Goal: Information Seeking & Learning: Understand process/instructions

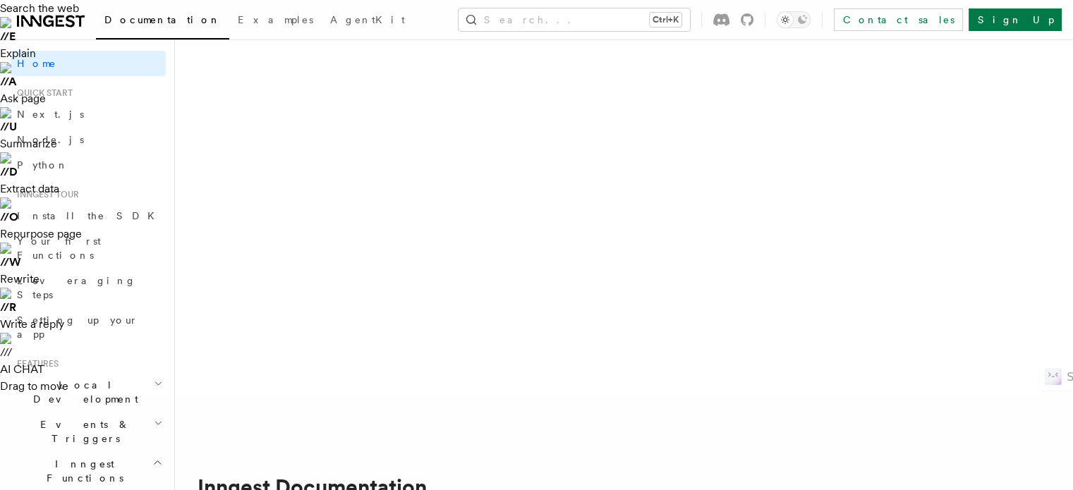
scroll to position [135, 0]
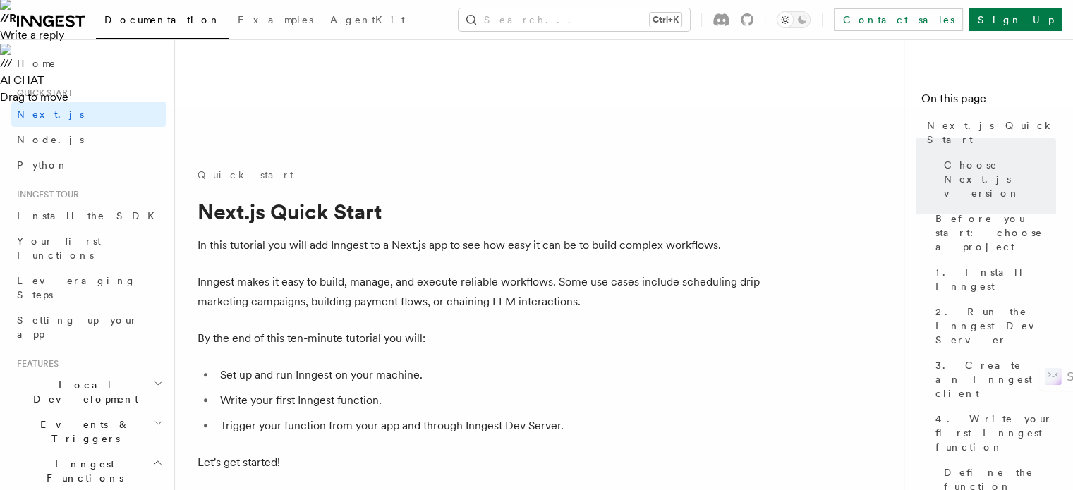
scroll to position [425, 0]
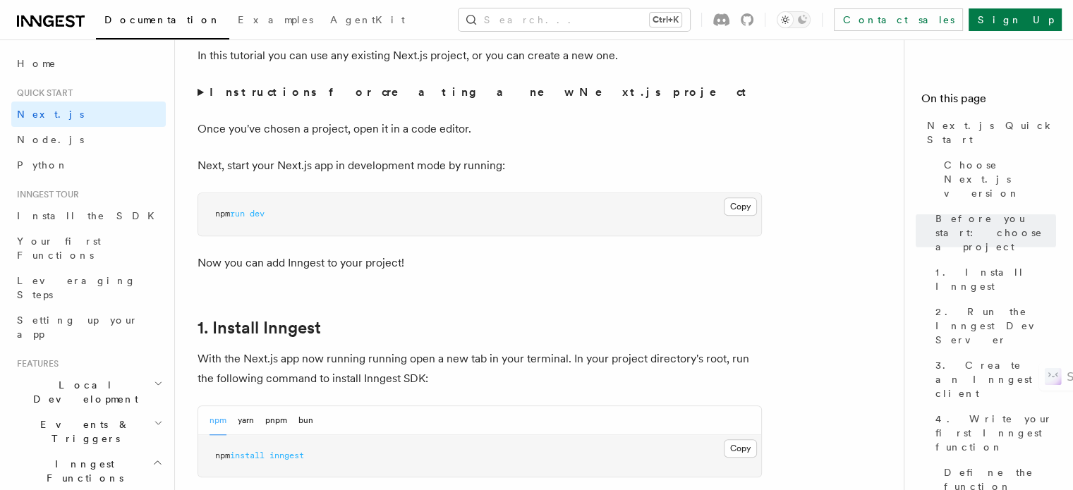
scroll to position [1040, 0]
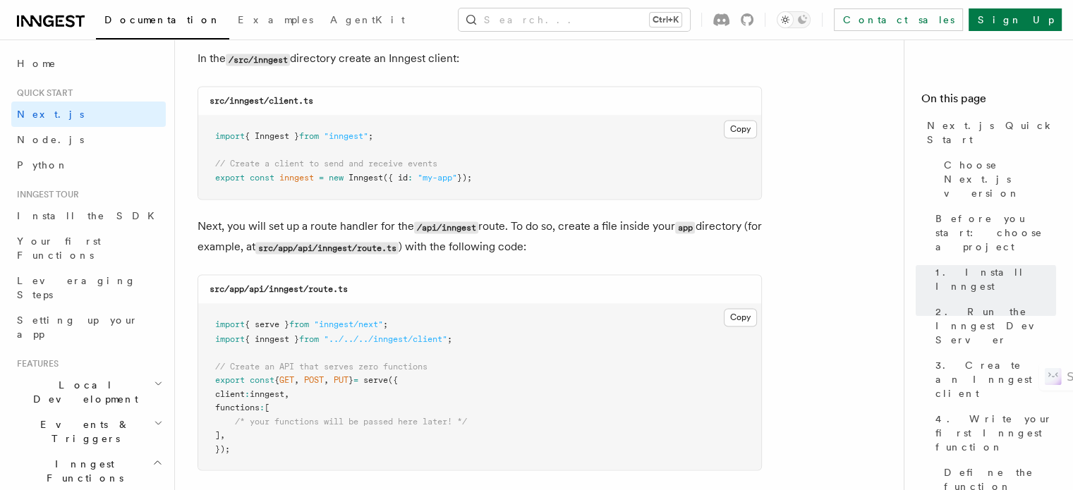
scroll to position [2350, 0]
